Goal: Information Seeking & Learning: Learn about a topic

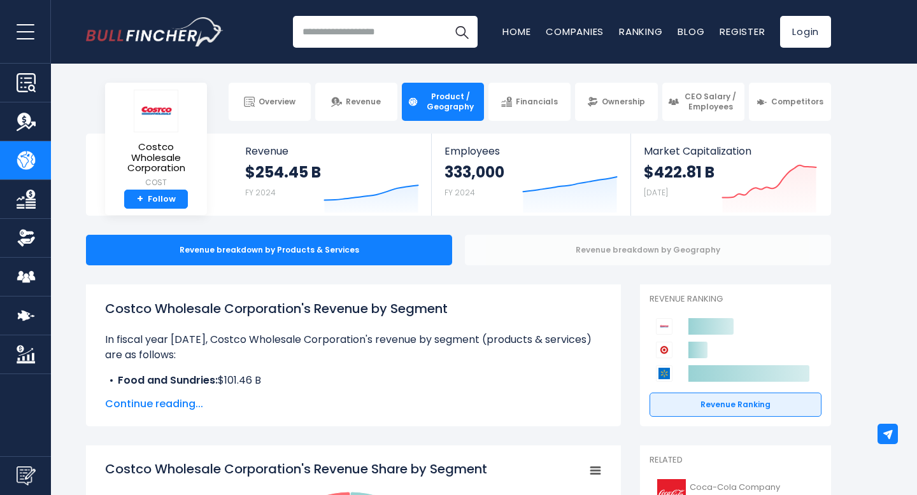
click at [542, 258] on div "Revenue breakdown by Geography" at bounding box center [648, 250] width 366 height 31
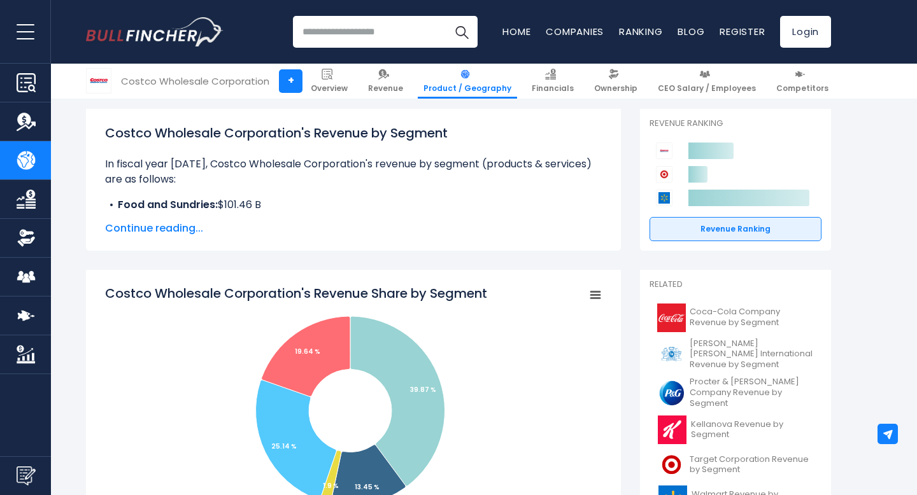
scroll to position [176, 0]
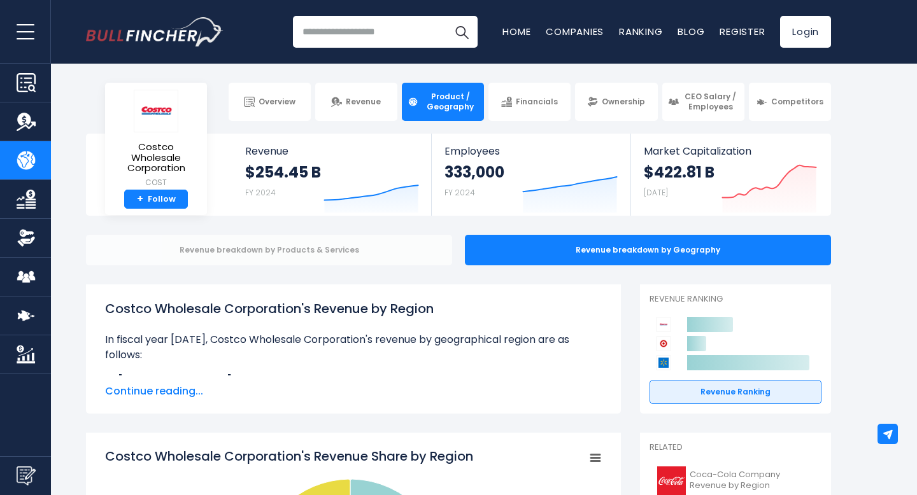
click at [363, 261] on div "Revenue breakdown by Products & Services" at bounding box center [269, 250] width 366 height 31
click at [363, 241] on div "Revenue breakdown by Products & Services" at bounding box center [269, 250] width 366 height 31
click at [339, 254] on div "Revenue breakdown by Products & Services" at bounding box center [269, 250] width 366 height 31
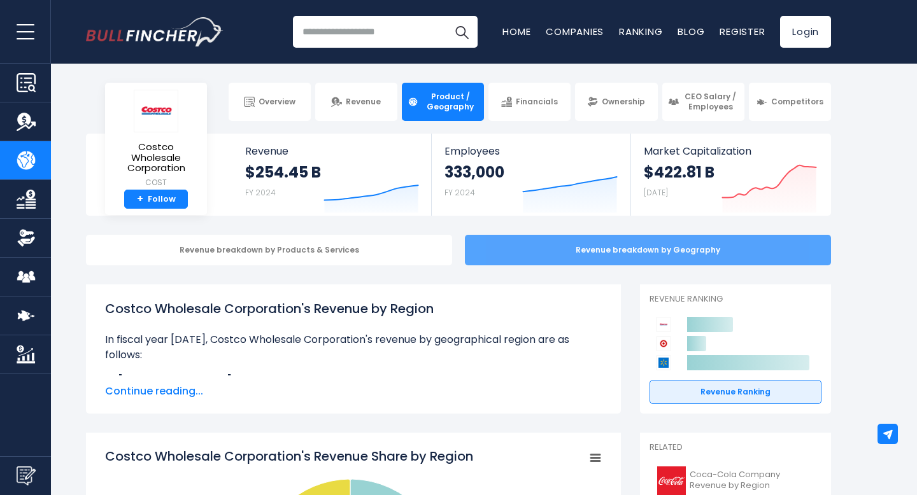
click at [473, 247] on div "Revenue breakdown by Geography" at bounding box center [648, 250] width 366 height 31
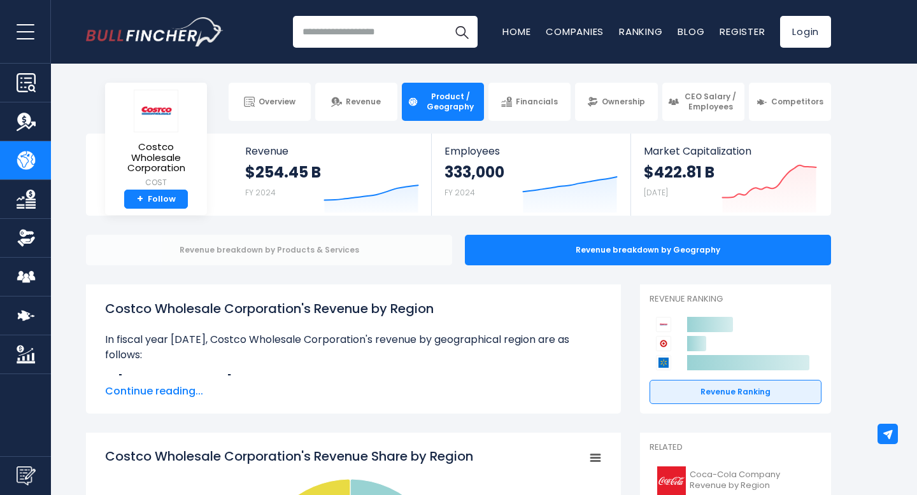
click at [420, 247] on div "Revenue breakdown by Products & Services" at bounding box center [269, 250] width 366 height 31
click at [344, 246] on div "Revenue breakdown by Products & Services" at bounding box center [269, 250] width 366 height 31
click at [190, 243] on div "Revenue breakdown by Products & Services" at bounding box center [269, 250] width 366 height 31
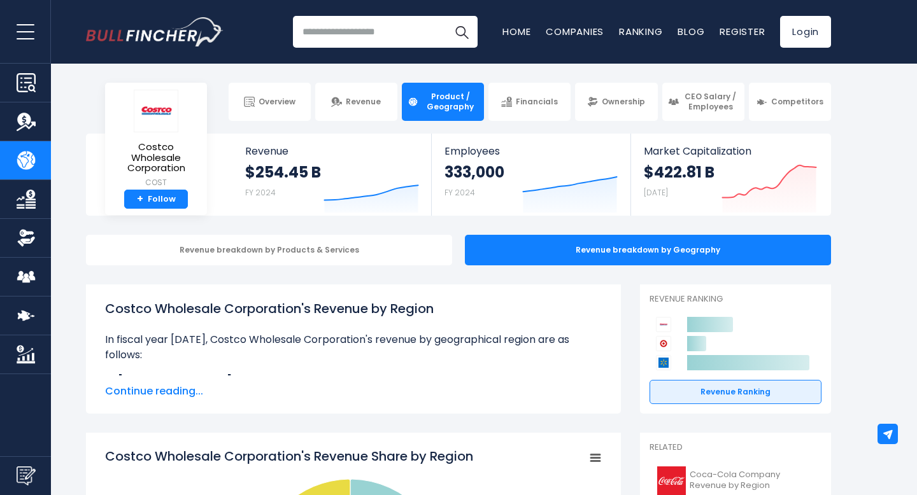
click at [441, 103] on span "Product / Geography" at bounding box center [450, 102] width 56 height 20
click at [372, 104] on span "Revenue" at bounding box center [363, 102] width 35 height 10
click at [366, 97] on span "Revenue" at bounding box center [363, 102] width 35 height 10
